Goal: Use online tool/utility: Utilize a website feature to perform a specific function

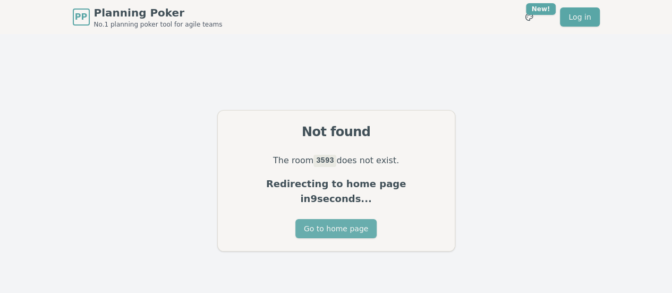
click at [319, 221] on button "Go to home page" at bounding box center [335, 228] width 81 height 19
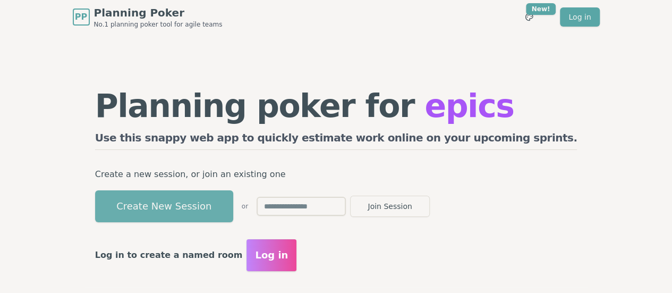
click at [233, 196] on button "Create New Session" at bounding box center [164, 206] width 138 height 32
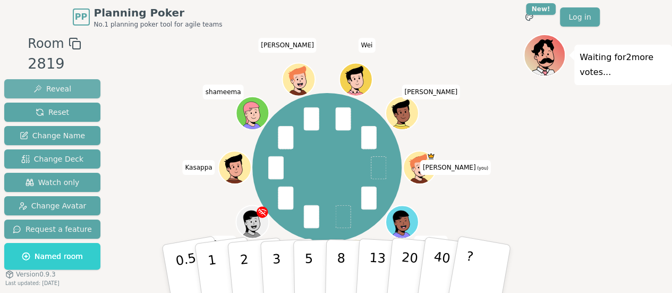
click at [49, 81] on button "Reveal" at bounding box center [52, 88] width 96 height 19
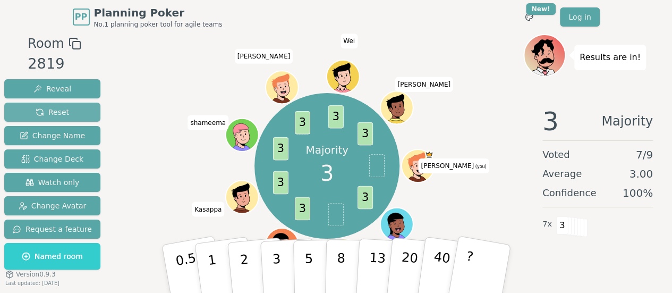
click at [55, 108] on span "Reset" at bounding box center [52, 112] width 33 height 11
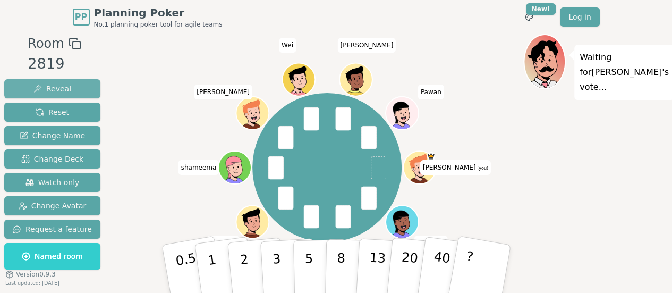
click at [55, 91] on span "Reveal" at bounding box center [52, 88] width 38 height 11
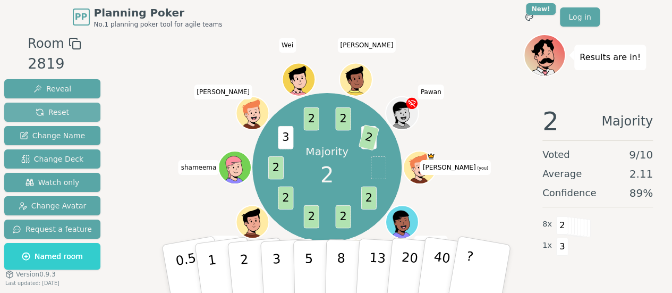
click at [37, 109] on span "Reset" at bounding box center [52, 112] width 33 height 11
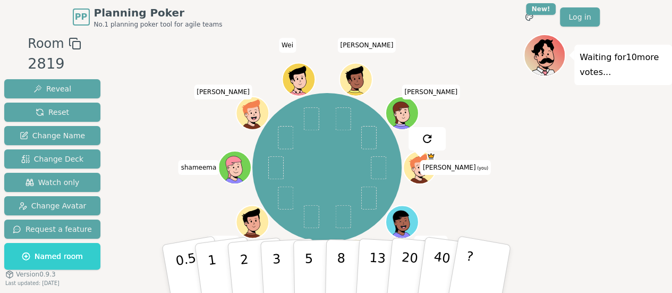
click at [540, 177] on div "Waiting for 10 more votes..." at bounding box center [597, 180] width 149 height 292
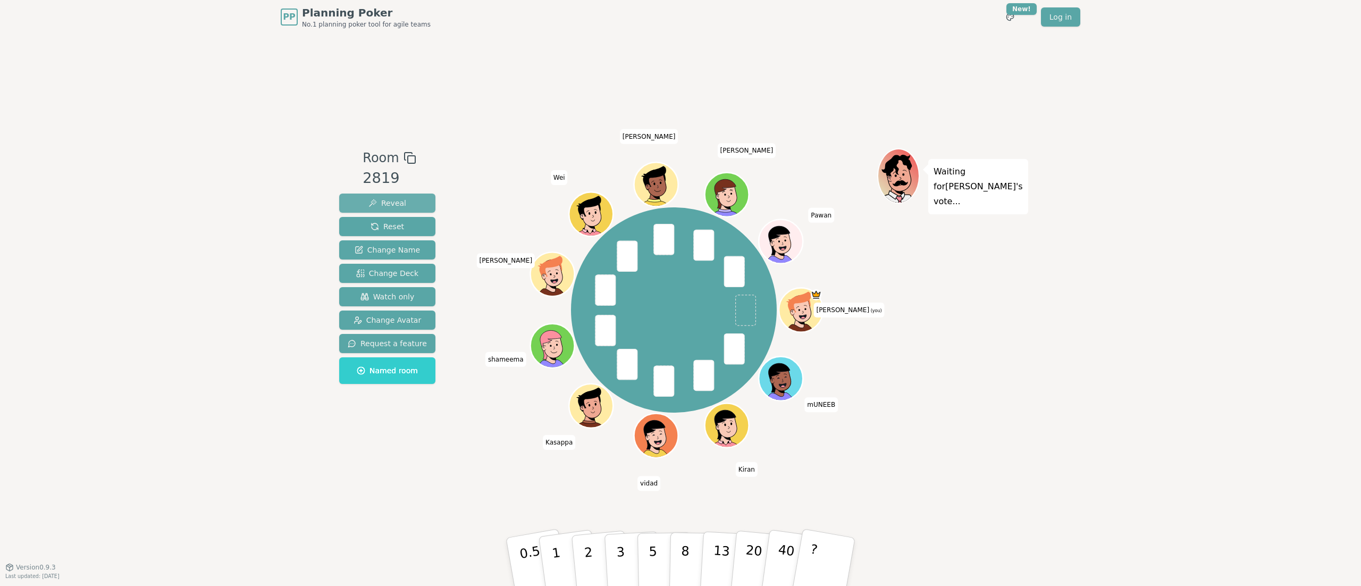
click at [400, 201] on span "Reveal" at bounding box center [387, 203] width 38 height 11
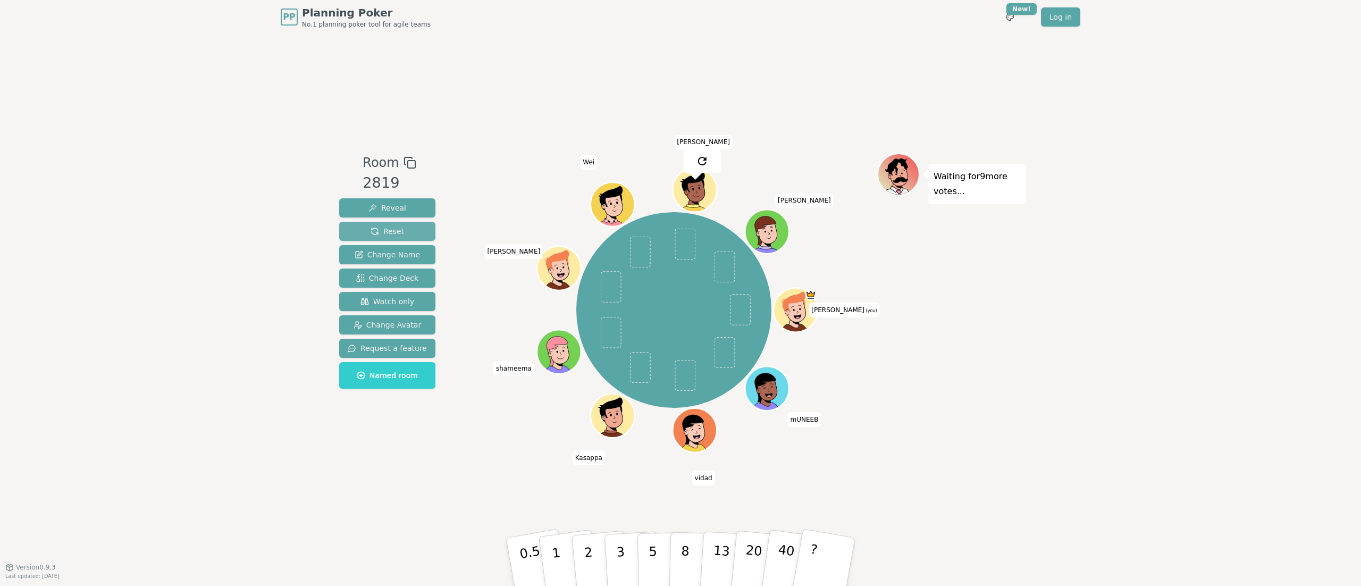
click at [386, 233] on span "Reset" at bounding box center [386, 231] width 33 height 11
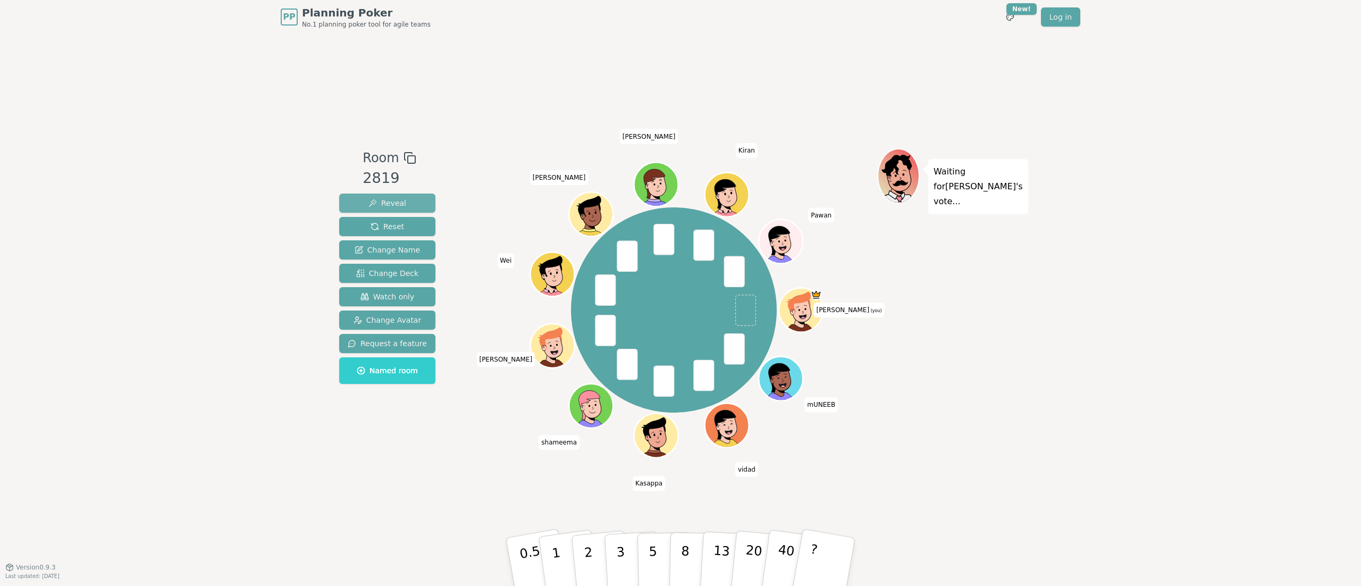
click at [400, 199] on span "Reveal" at bounding box center [387, 203] width 38 height 11
